Goal: Obtain resource: Obtain resource

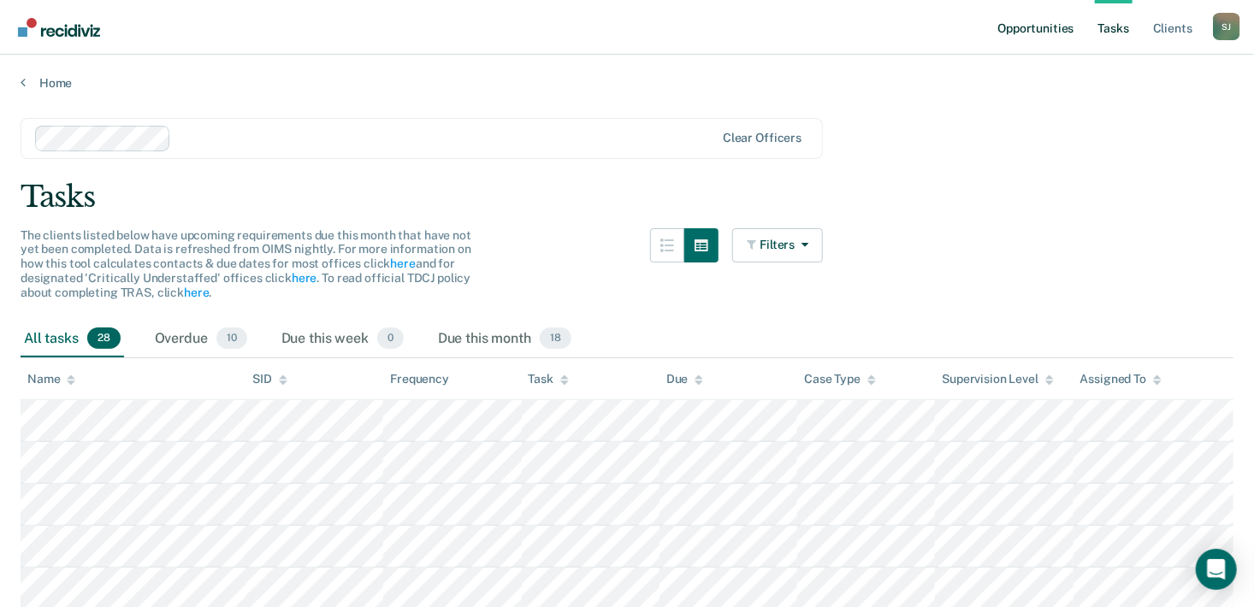
click at [1039, 29] on link "Opportunities" at bounding box center [1035, 27] width 83 height 55
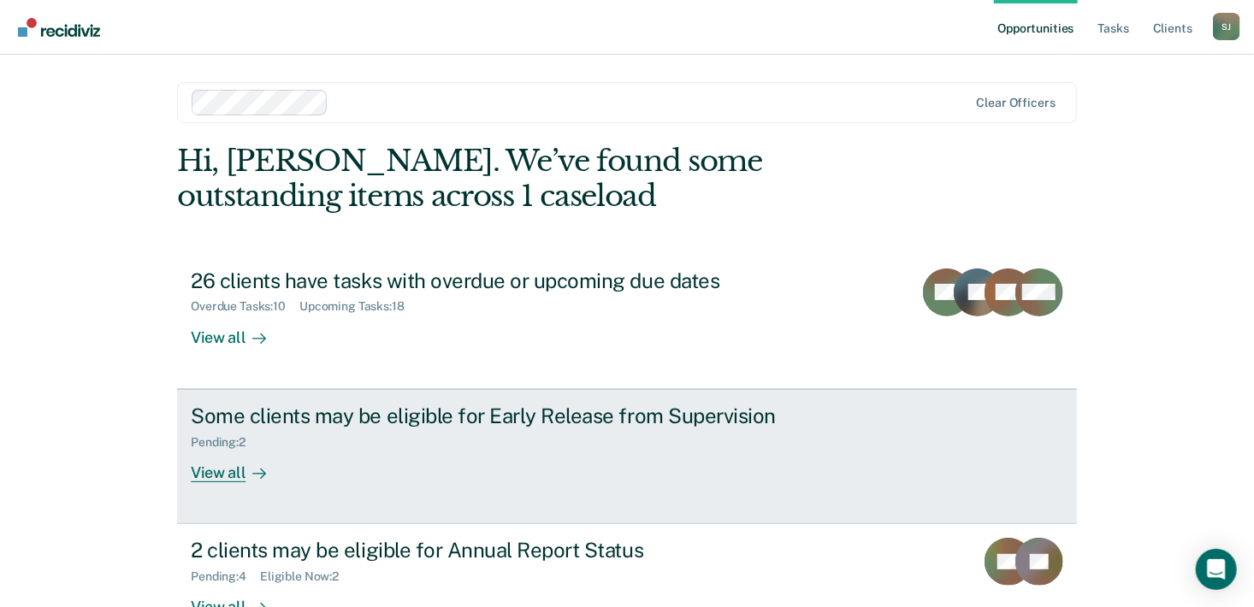
click at [207, 477] on div "View all" at bounding box center [239, 465] width 96 height 33
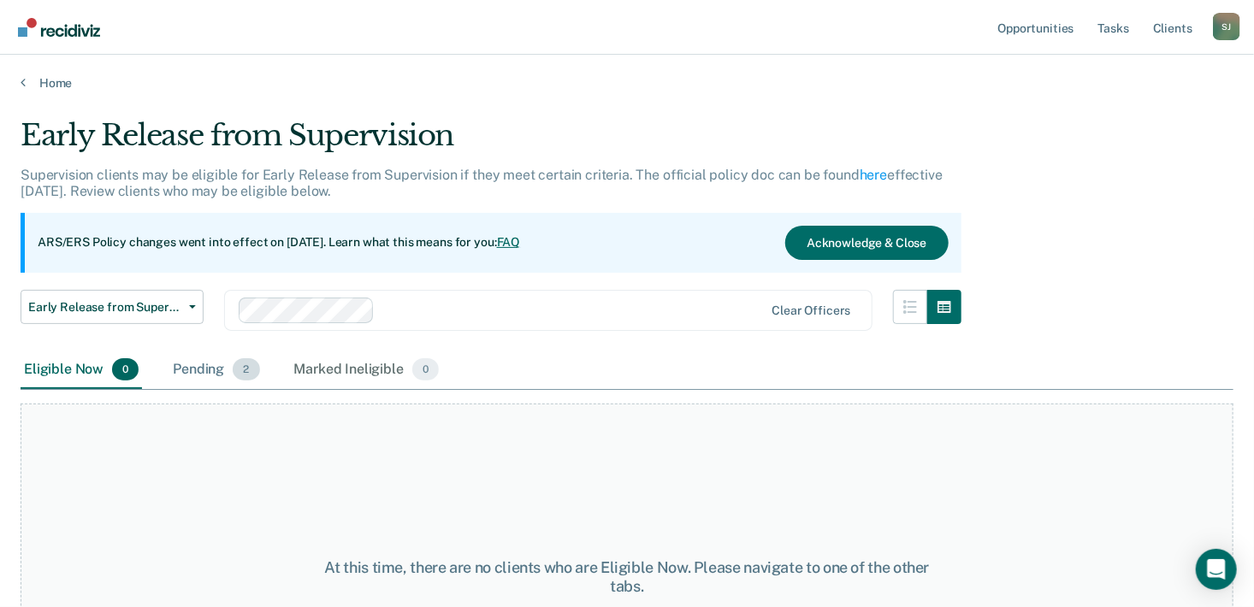
click at [186, 373] on div "Pending 2" at bounding box center [215, 371] width 93 height 38
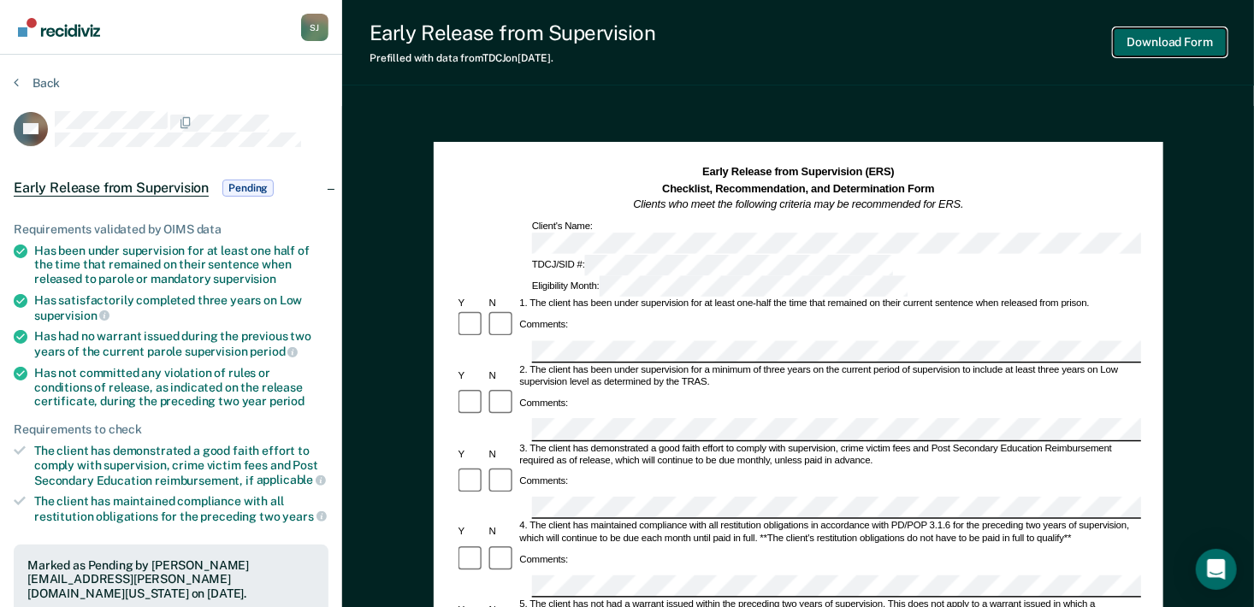
click at [1179, 45] on button "Download Form" at bounding box center [1170, 42] width 113 height 28
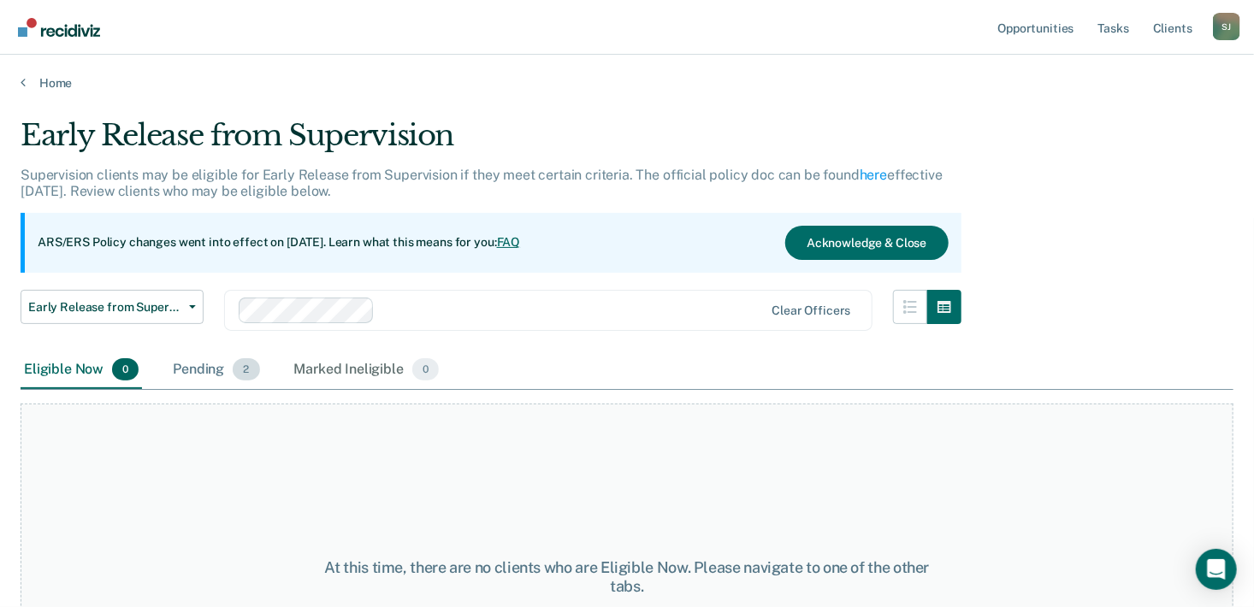
click at [189, 370] on div "Pending 2" at bounding box center [215, 371] width 93 height 38
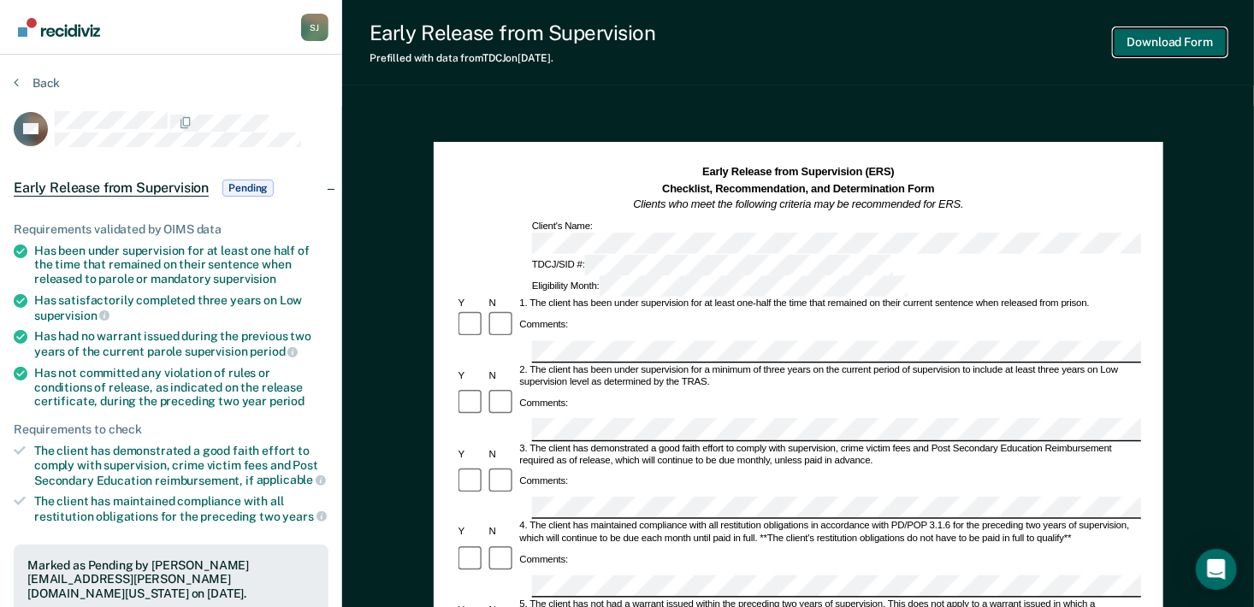
click at [1186, 49] on button "Download Form" at bounding box center [1170, 42] width 113 height 28
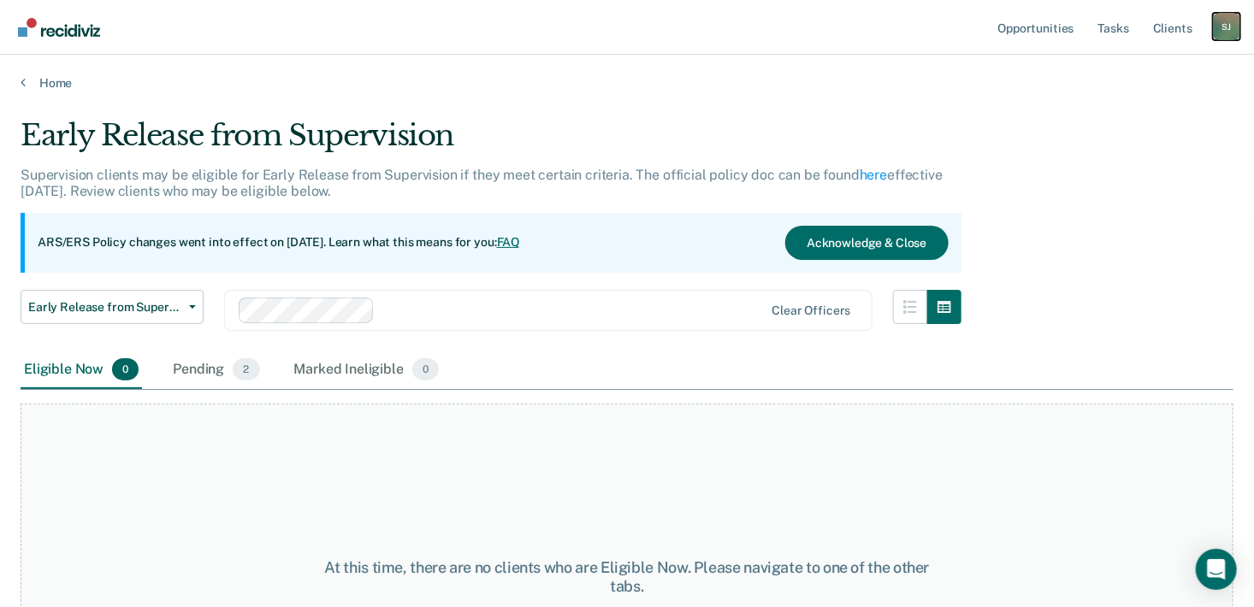
click at [1230, 22] on div "S J" at bounding box center [1226, 26] width 27 height 27
click at [1110, 115] on link "Log Out" at bounding box center [1158, 112] width 138 height 15
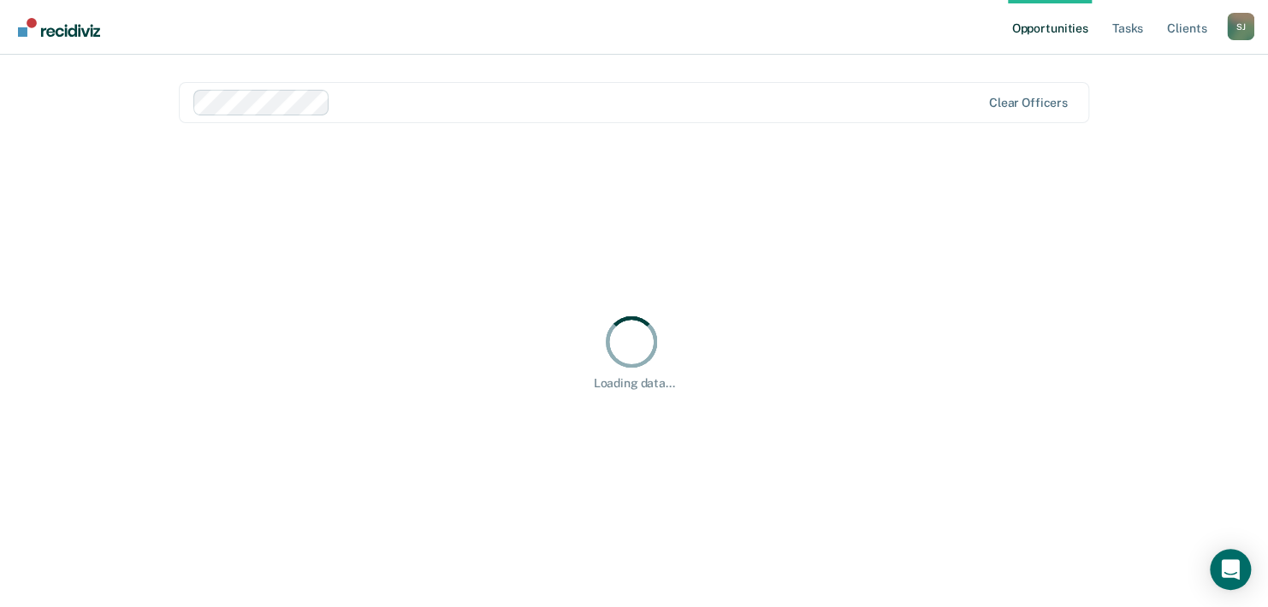
click at [1060, 32] on link "Opportunities" at bounding box center [1049, 27] width 83 height 55
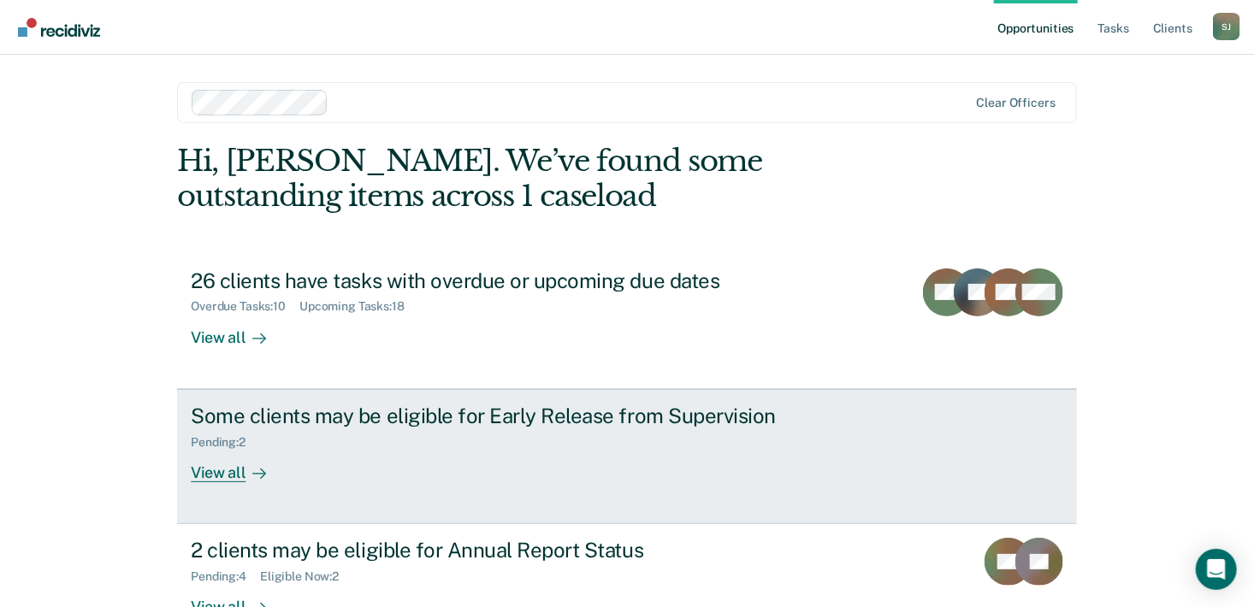
click at [210, 470] on div "View all" at bounding box center [239, 465] width 96 height 33
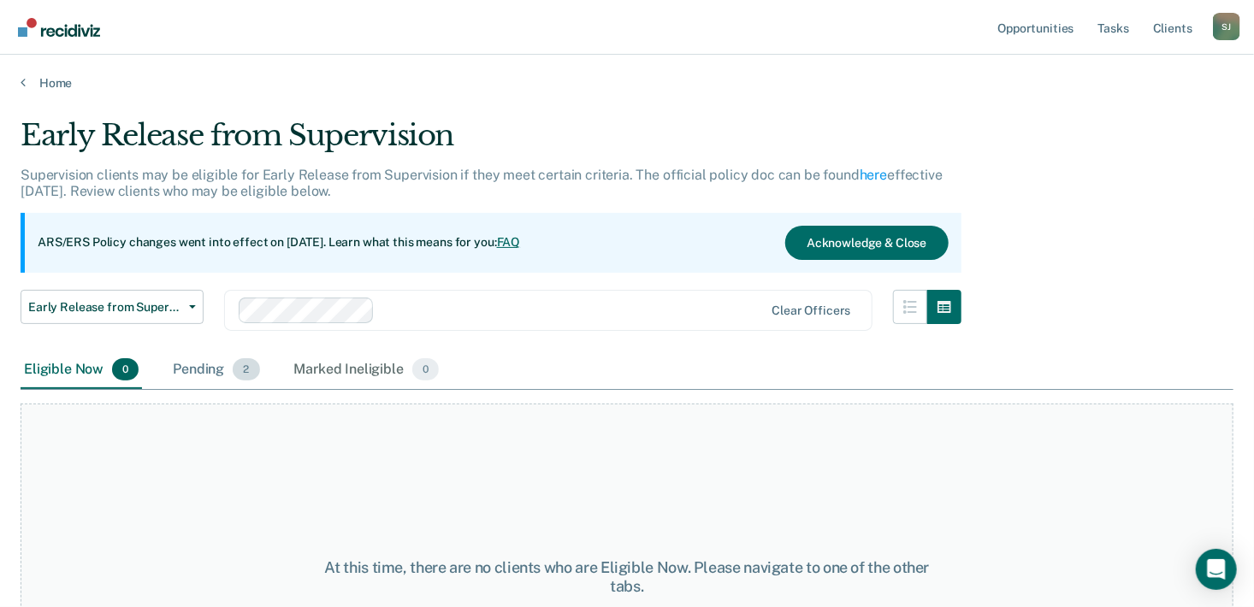
click at [196, 368] on div "Pending 2" at bounding box center [215, 371] width 93 height 38
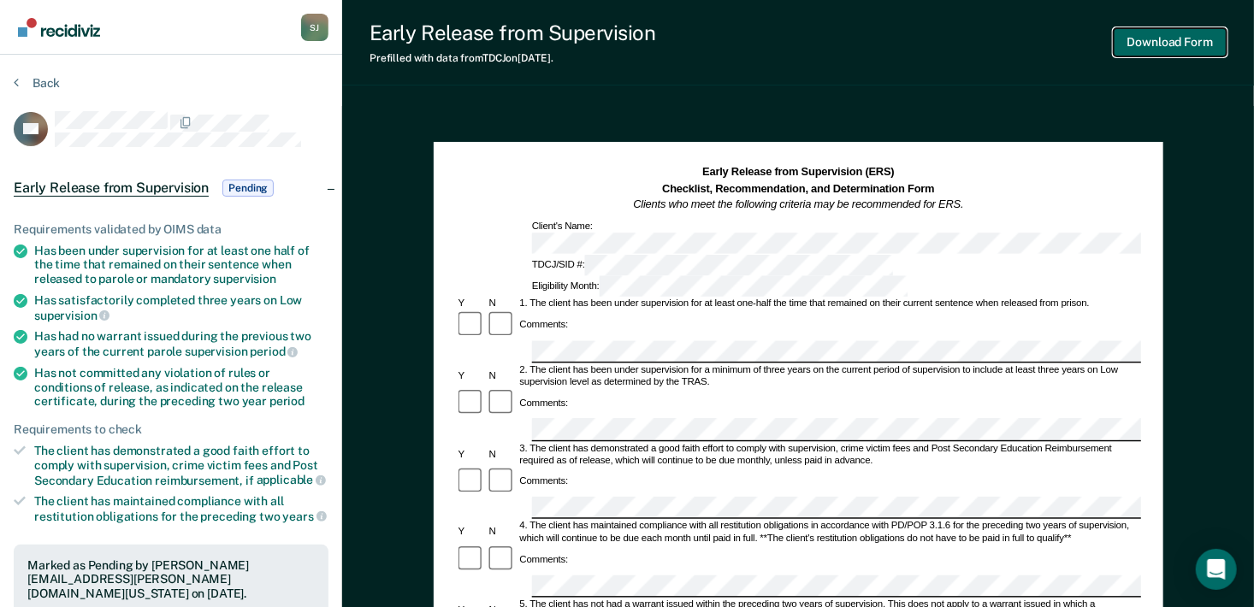
click at [1179, 38] on button "Download Form" at bounding box center [1170, 42] width 113 height 28
